Goal: Task Accomplishment & Management: Manage account settings

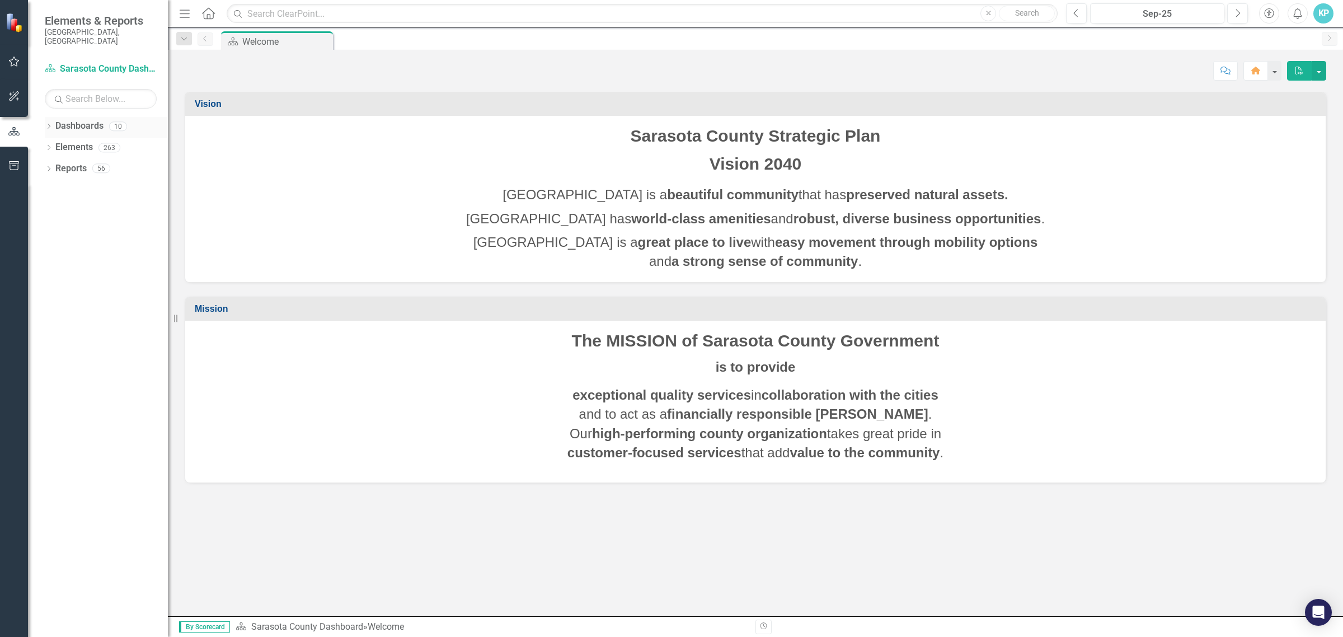
click at [48, 124] on icon "Dropdown" at bounding box center [49, 127] width 8 height 6
click at [78, 184] on link "Emergency Services" at bounding box center [115, 190] width 106 height 13
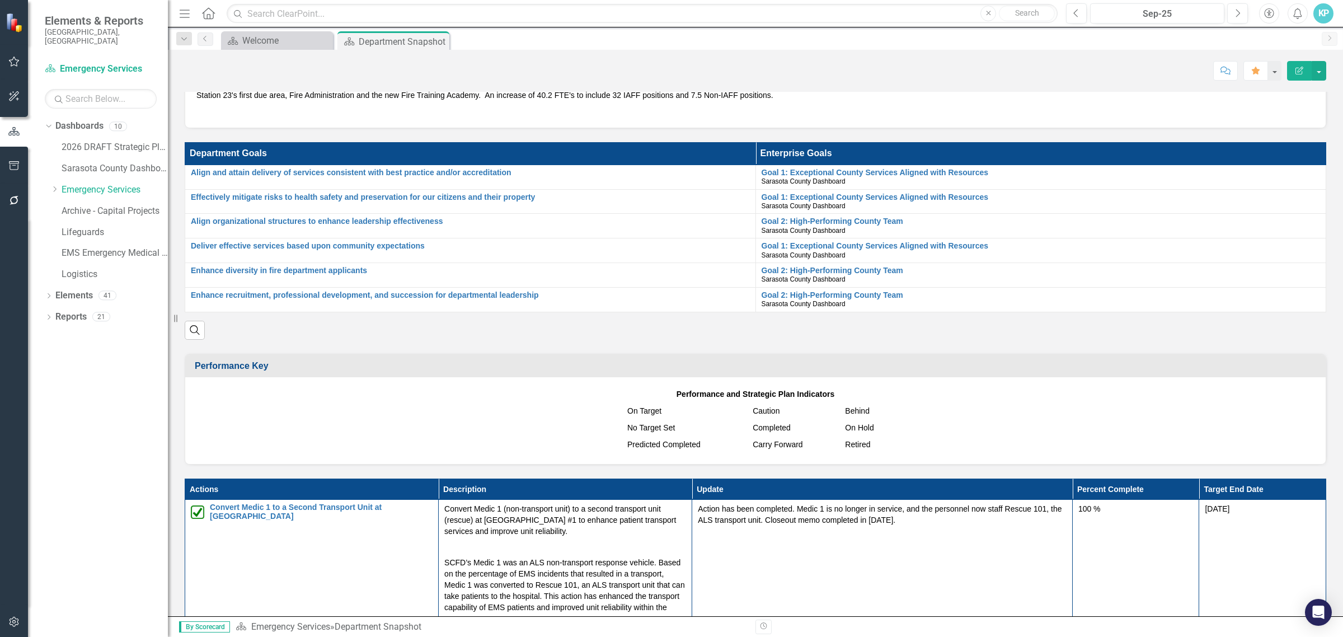
click at [437, 53] on td "Budget Highlights" at bounding box center [758, 44] width 1126 height 18
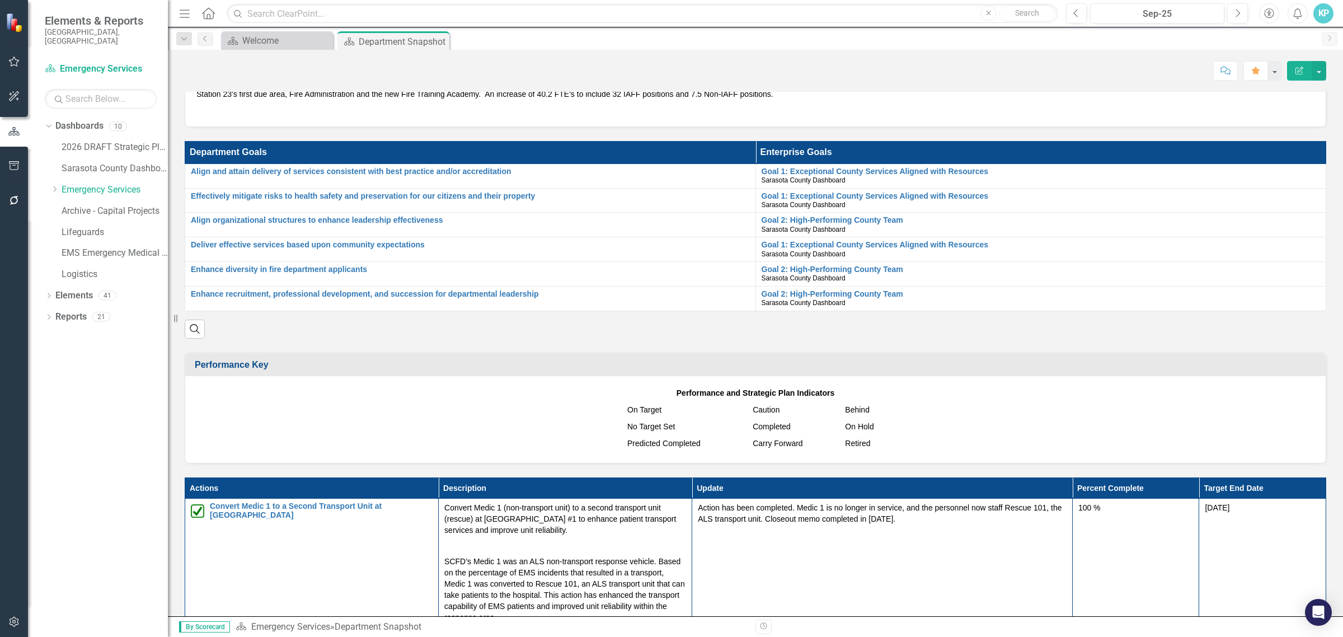
click at [437, 52] on td "Budget Highlights" at bounding box center [758, 43] width 1126 height 18
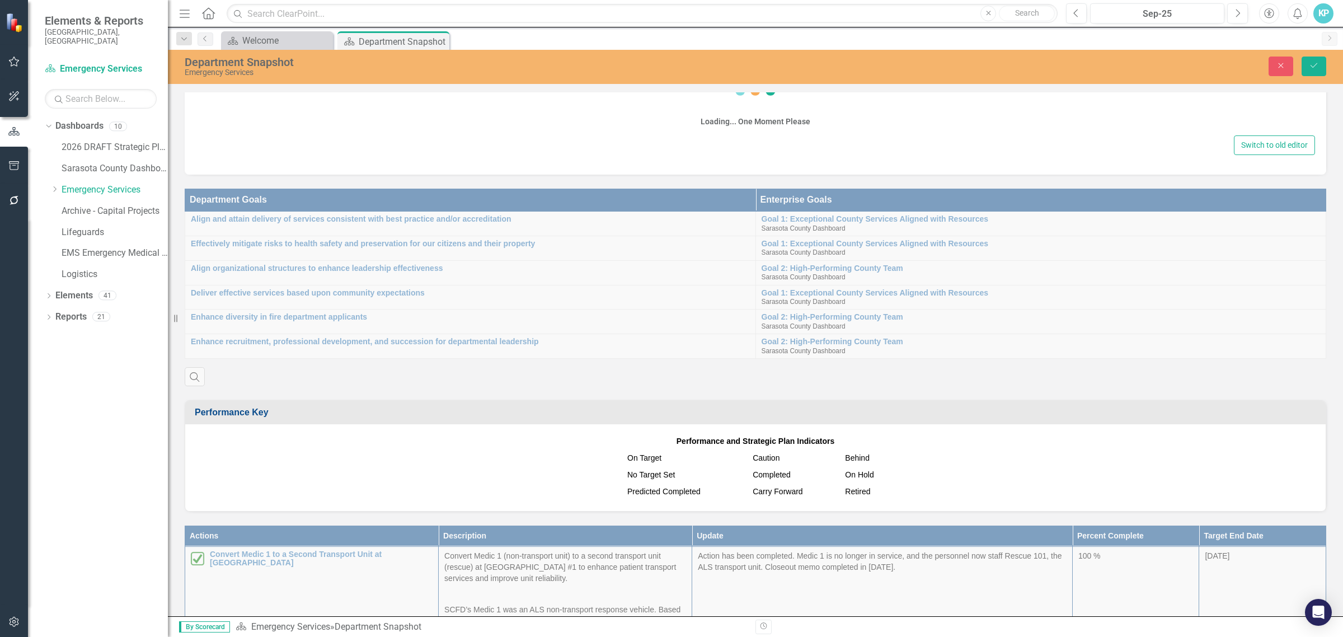
scroll to position [814, 0]
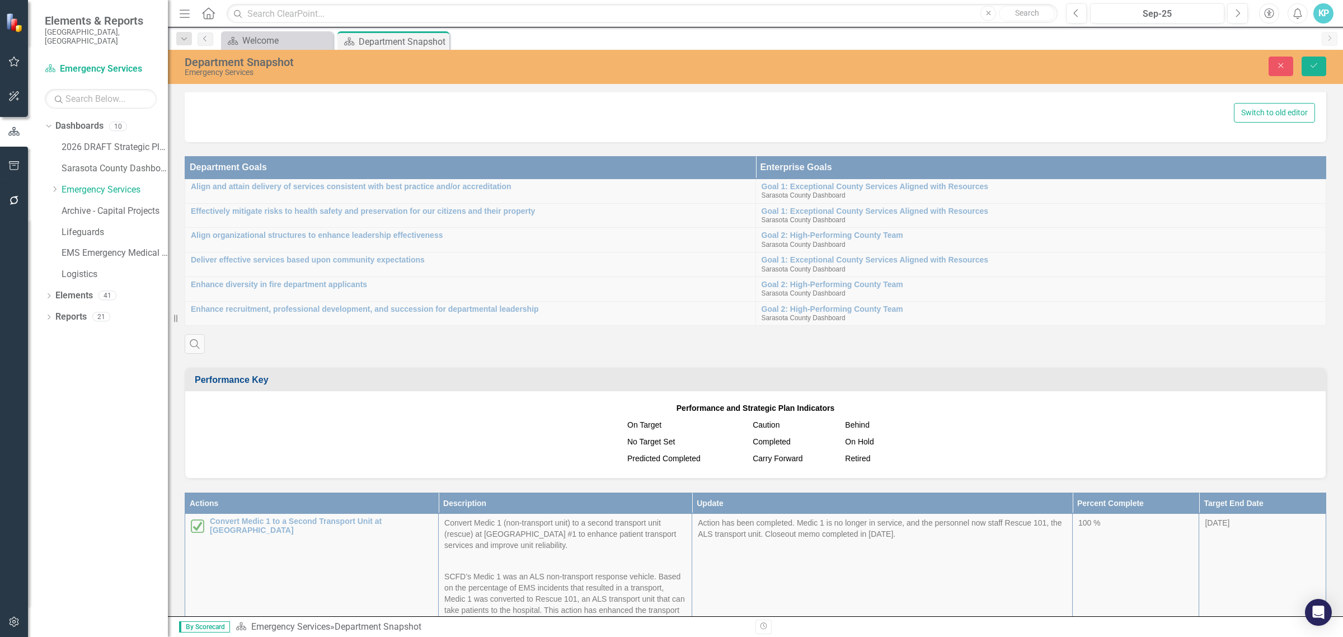
type textarea "<p>If the total department operating budget increased or decreased by 10% or gr…"
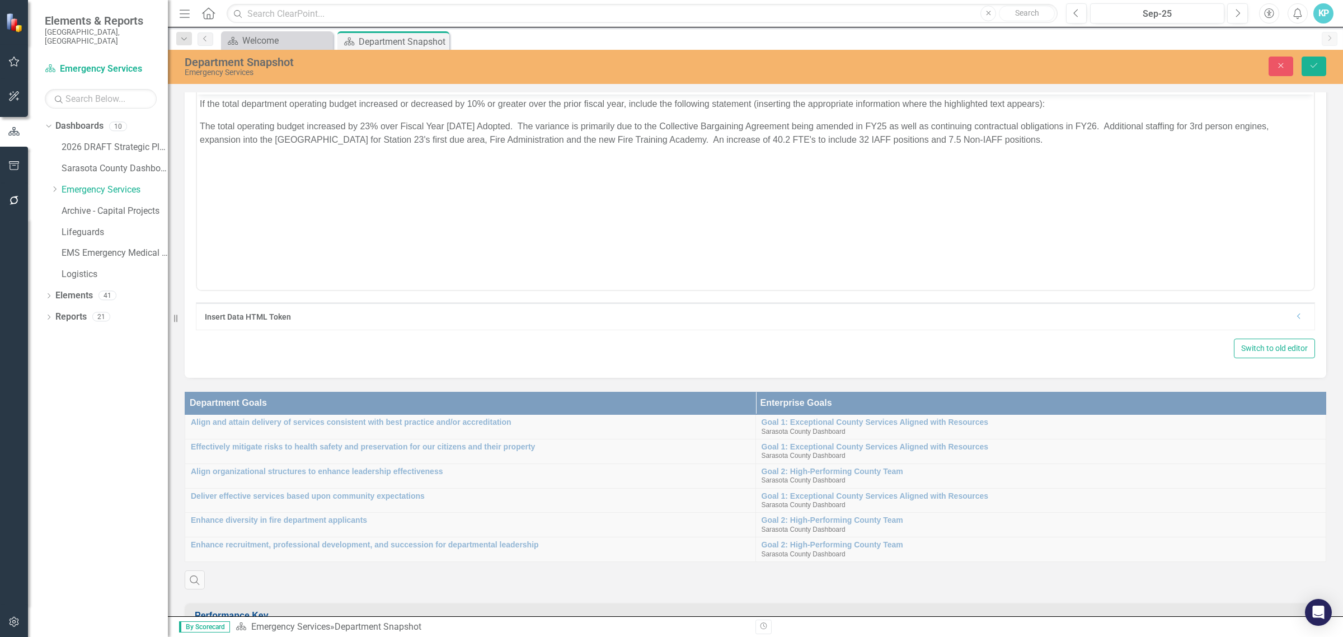
scroll to position [0, 0]
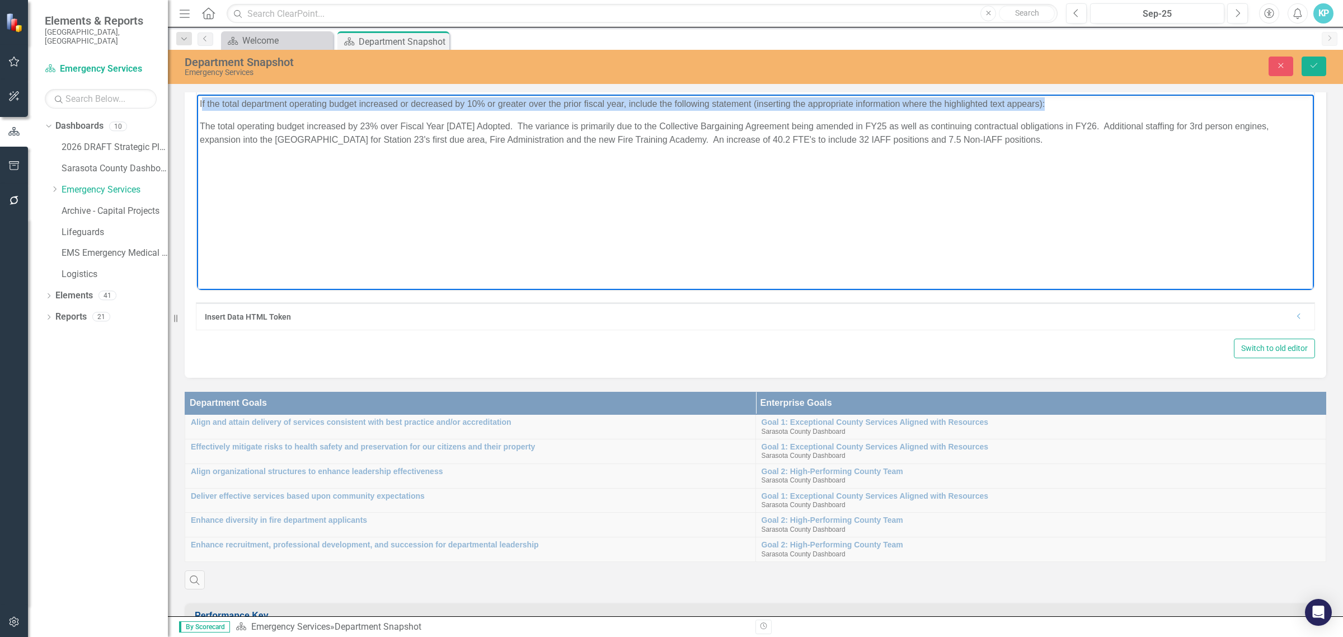
drag, startPoint x: 1039, startPoint y: 105, endPoint x: 201, endPoint y: 106, distance: 837.9
click at [201, 106] on p "If the total department operating budget increased or decreased by 10% or great…" at bounding box center [756, 103] width 1112 height 13
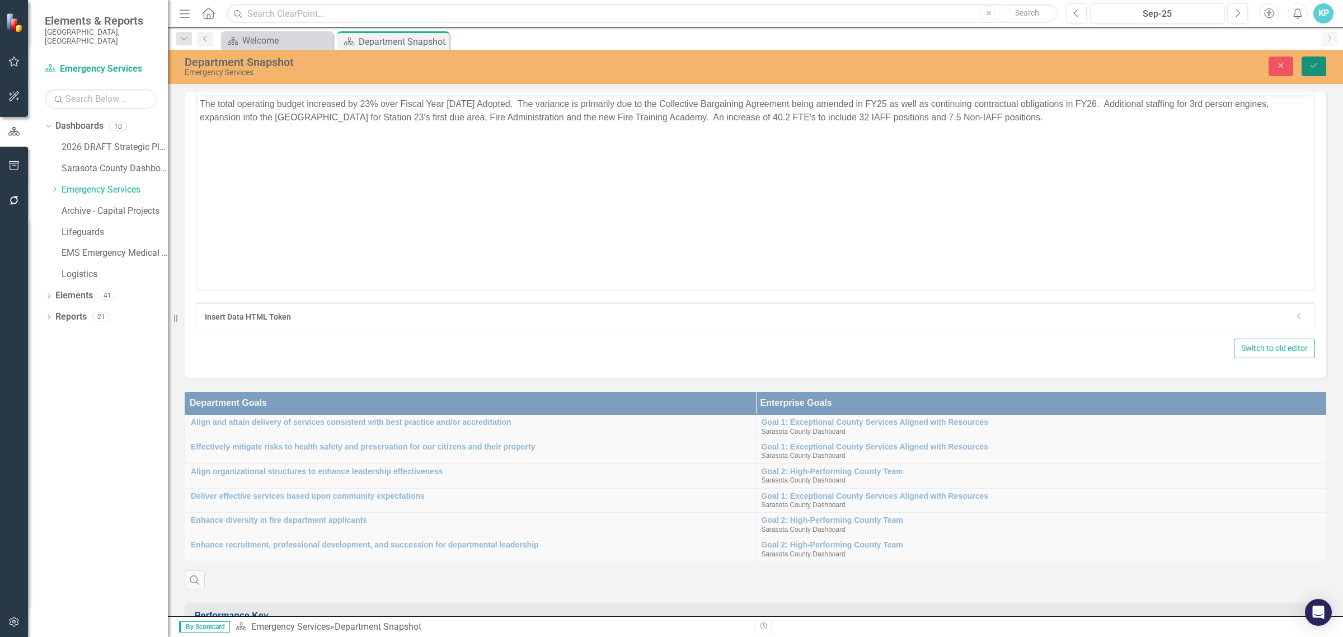
click at [1312, 70] on button "Save" at bounding box center [1314, 67] width 25 height 20
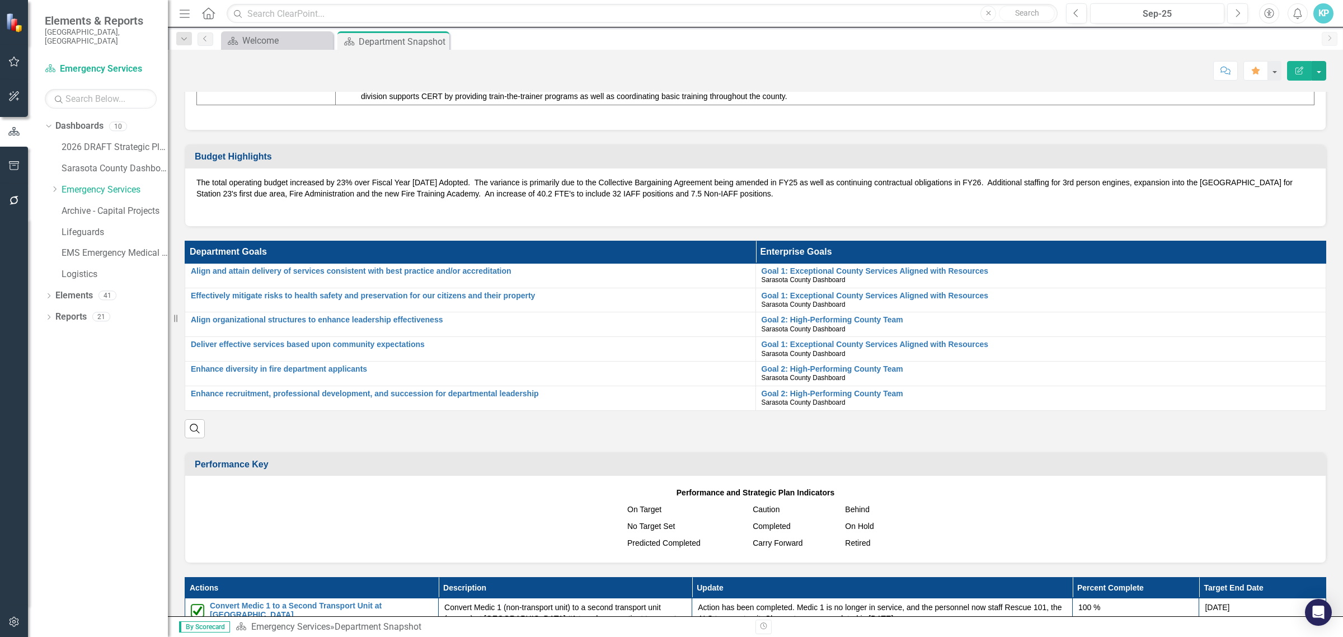
scroll to position [698, 0]
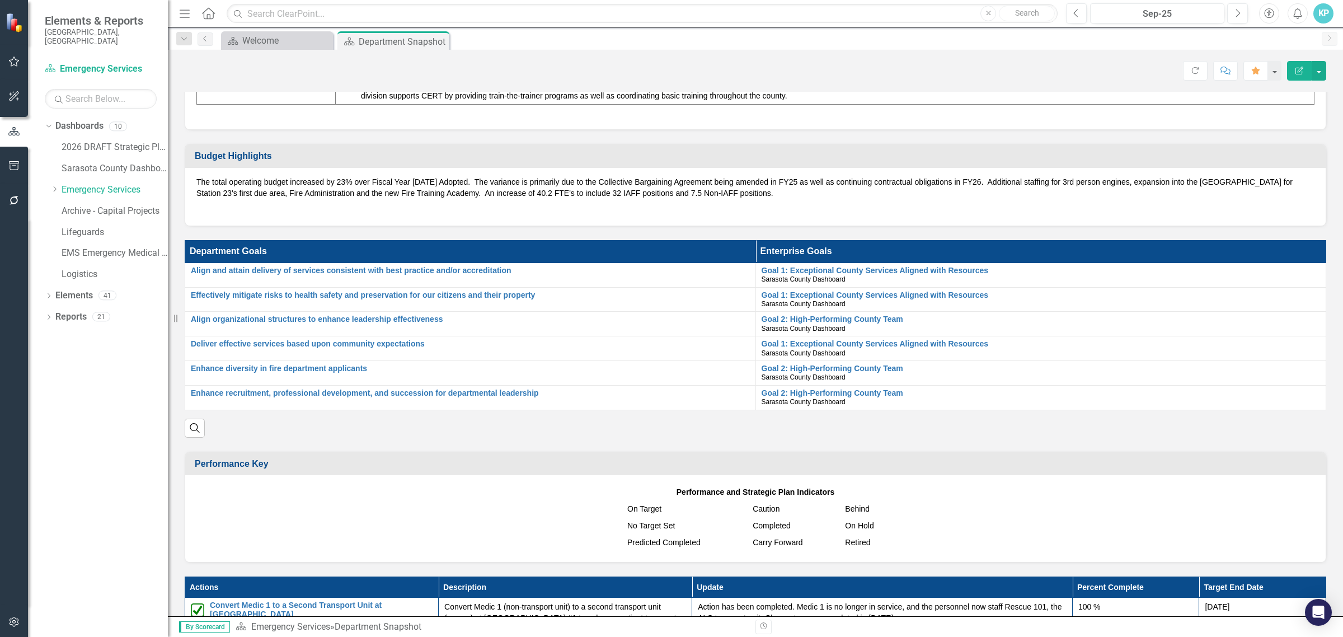
click at [1317, 9] on div "KP" at bounding box center [1324, 13] width 20 height 20
click at [1284, 141] on link "Logout Log Out" at bounding box center [1289, 141] width 88 height 21
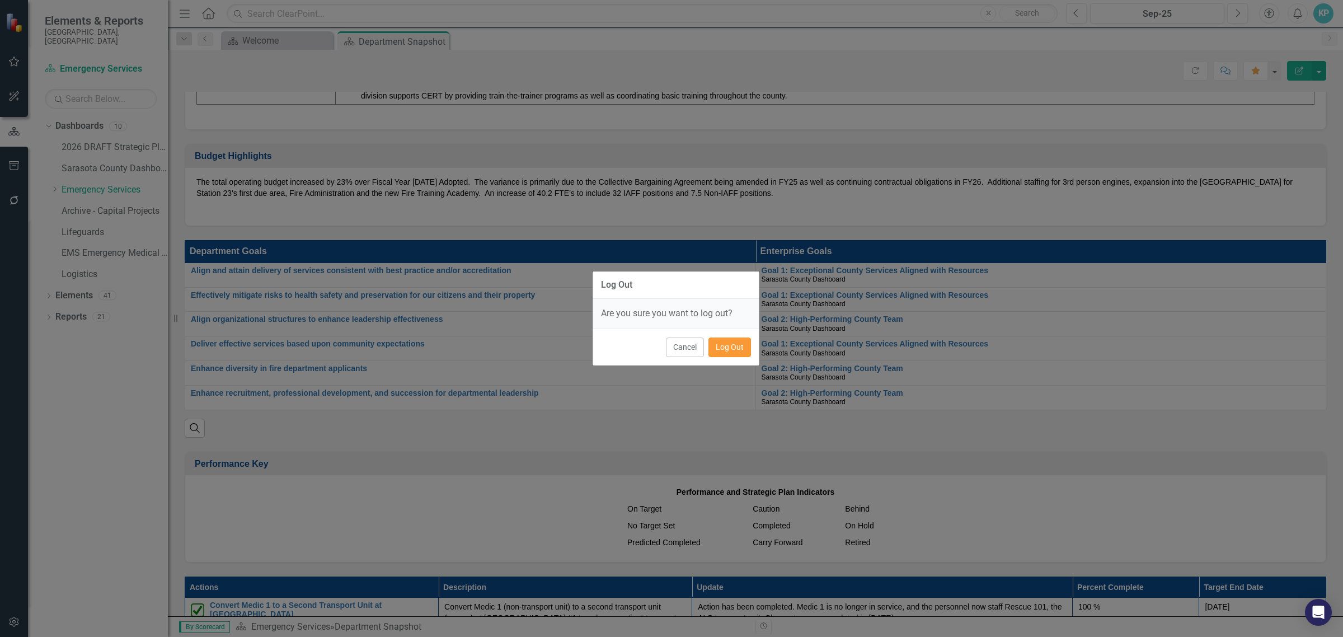
click at [735, 349] on button "Log Out" at bounding box center [730, 347] width 43 height 20
